Goal: Find contact information: Find contact information

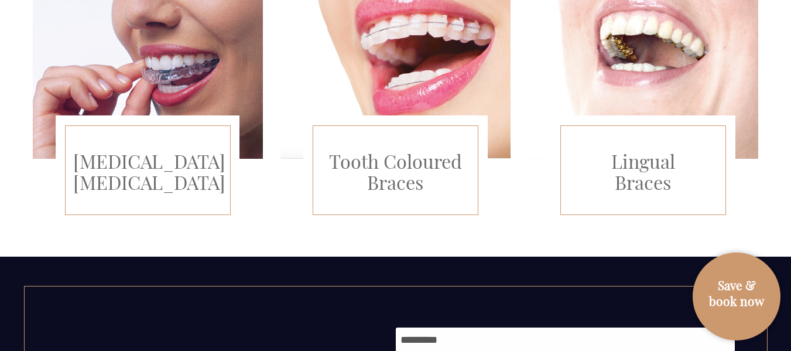
scroll to position [986, 0]
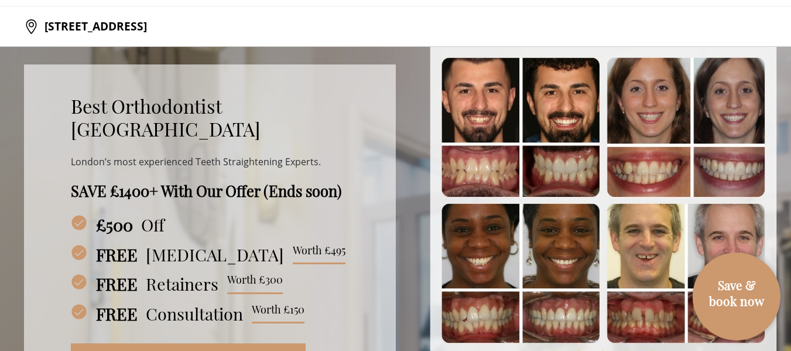
scroll to position [0, 0]
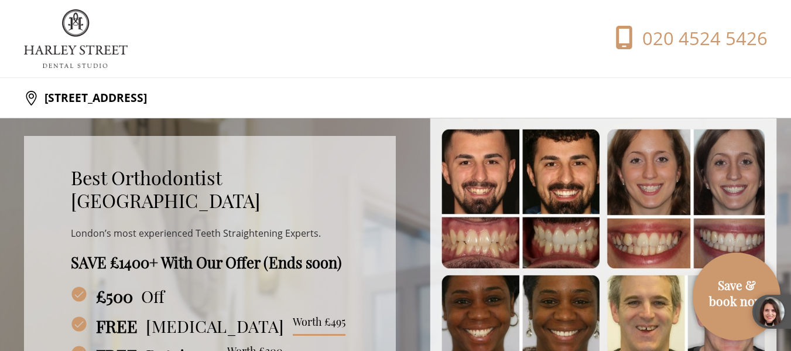
drag, startPoint x: 786, startPoint y: 34, endPoint x: 793, endPoint y: 26, distance: 10.8
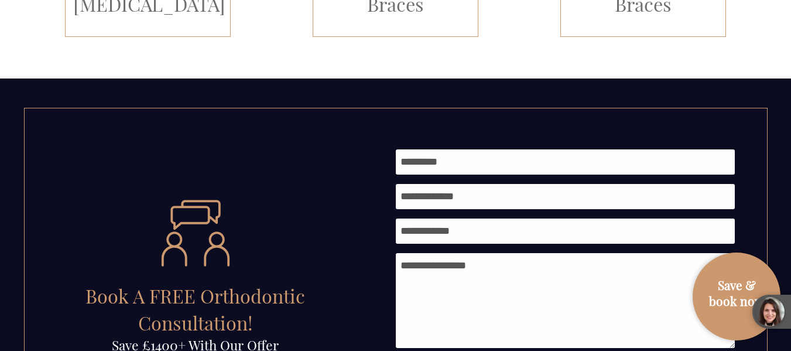
scroll to position [1675, 0]
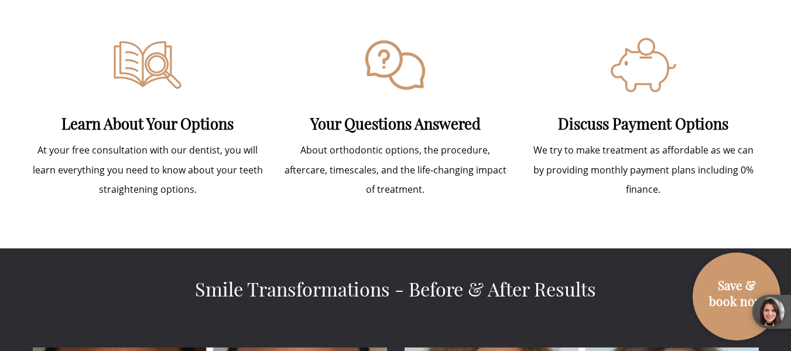
drag, startPoint x: 777, startPoint y: 107, endPoint x: 785, endPoint y: 103, distance: 8.4
click at [785, 103] on div "What To Expect At Your Consultation Learn About Your Options At your free consu…" at bounding box center [395, 85] width 791 height 323
click at [788, 103] on div "What To Expect At Your Consultation Learn About Your Options At your free consu…" at bounding box center [395, 85] width 791 height 323
click at [790, 106] on div "What To Expect At Your Consultation Learn About Your Options At your free consu…" at bounding box center [395, 85] width 791 height 323
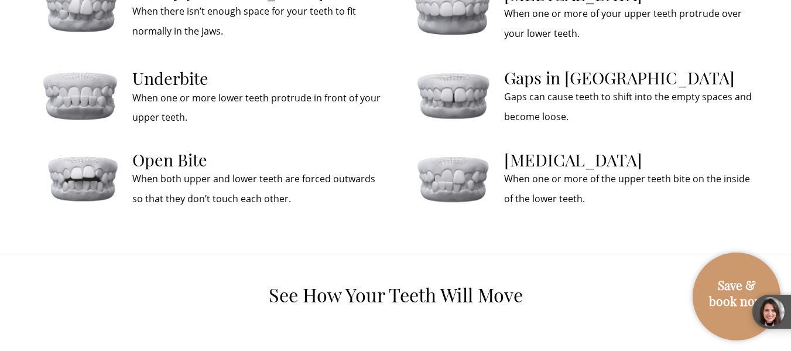
drag, startPoint x: 766, startPoint y: 201, endPoint x: 787, endPoint y: 180, distance: 29.8
click at [787, 180] on div "Best Orthodontist Harley Street London’s most experienced Teeth Straightening E…" at bounding box center [395, 50] width 791 height 6208
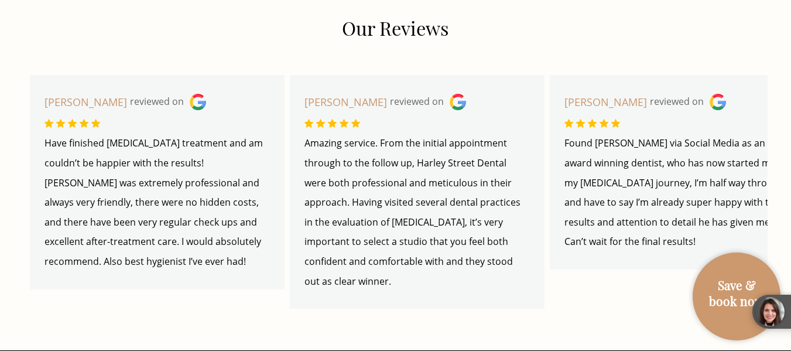
scroll to position [4514, 0]
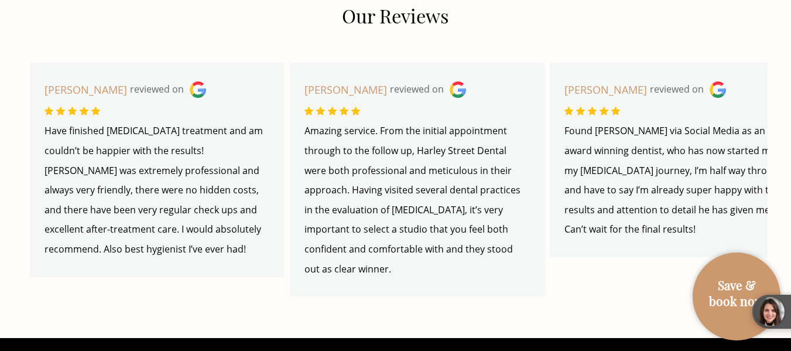
drag, startPoint x: 790, startPoint y: 241, endPoint x: 793, endPoint y: 247, distance: 7.1
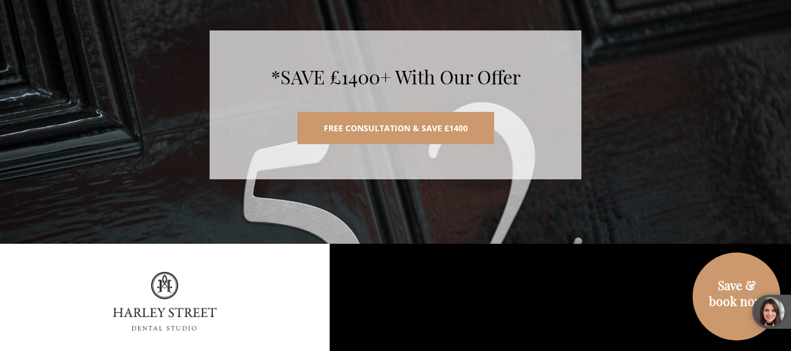
scroll to position [6332, 0]
